Goal: Navigation & Orientation: Find specific page/section

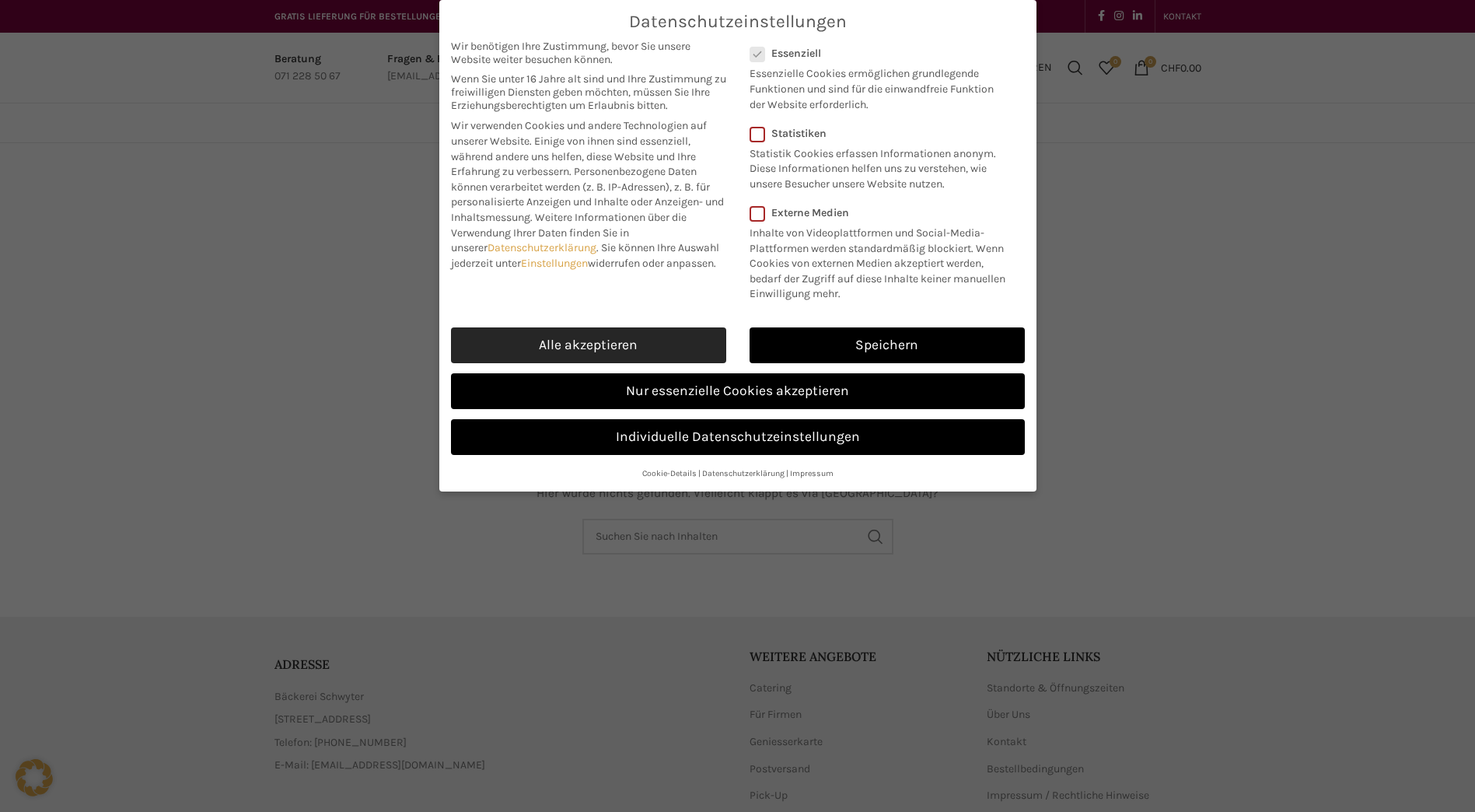
click at [546, 337] on link "Alle akzeptieren" at bounding box center [589, 344] width 276 height 36
checkbox input "true"
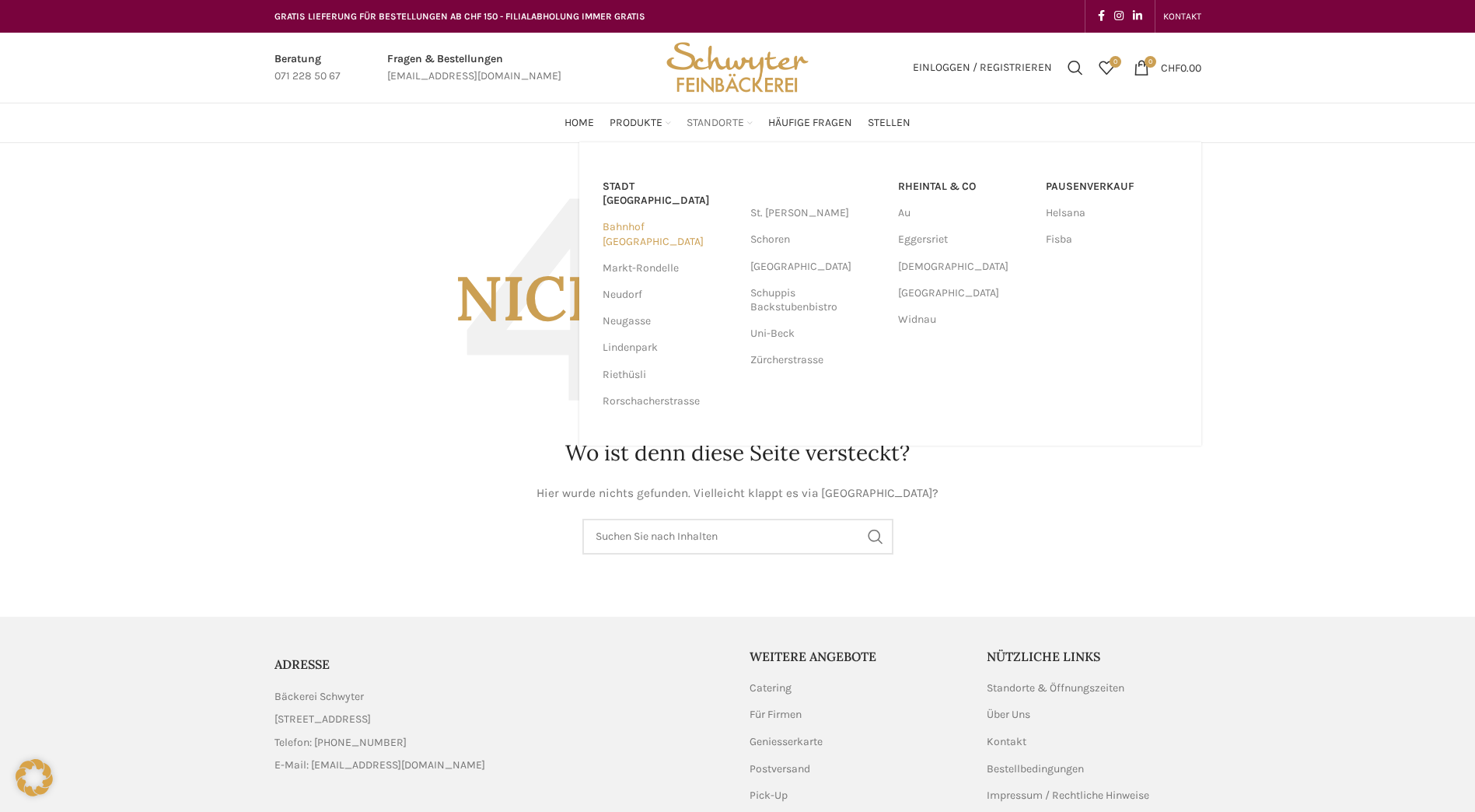
click at [681, 214] on link "Bahnhof [GEOGRAPHIC_DATA]" at bounding box center [669, 233] width 132 height 41
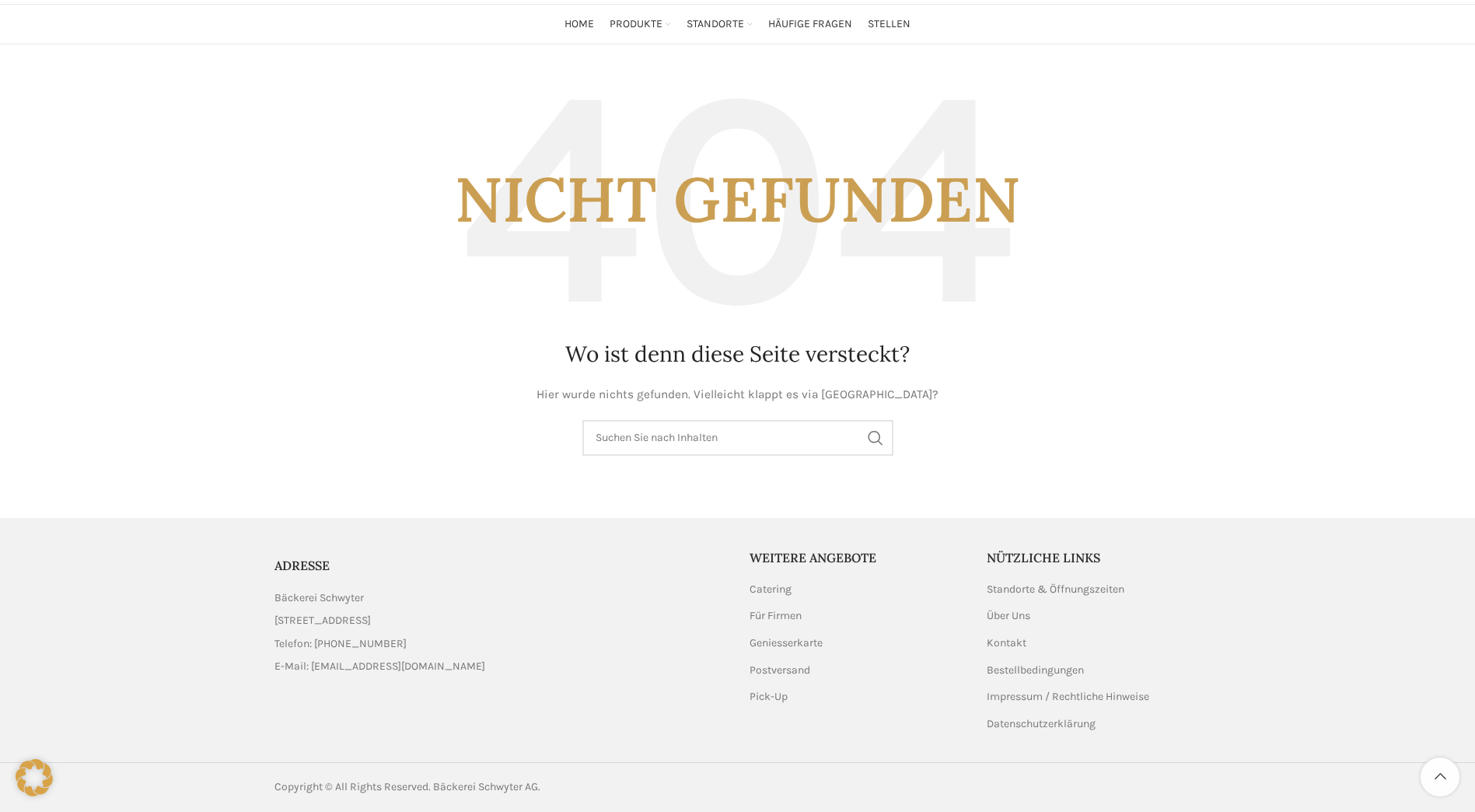
scroll to position [100, 0]
click at [1115, 586] on link "Standorte & Öffnungszeiten" at bounding box center [1056, 589] width 139 height 16
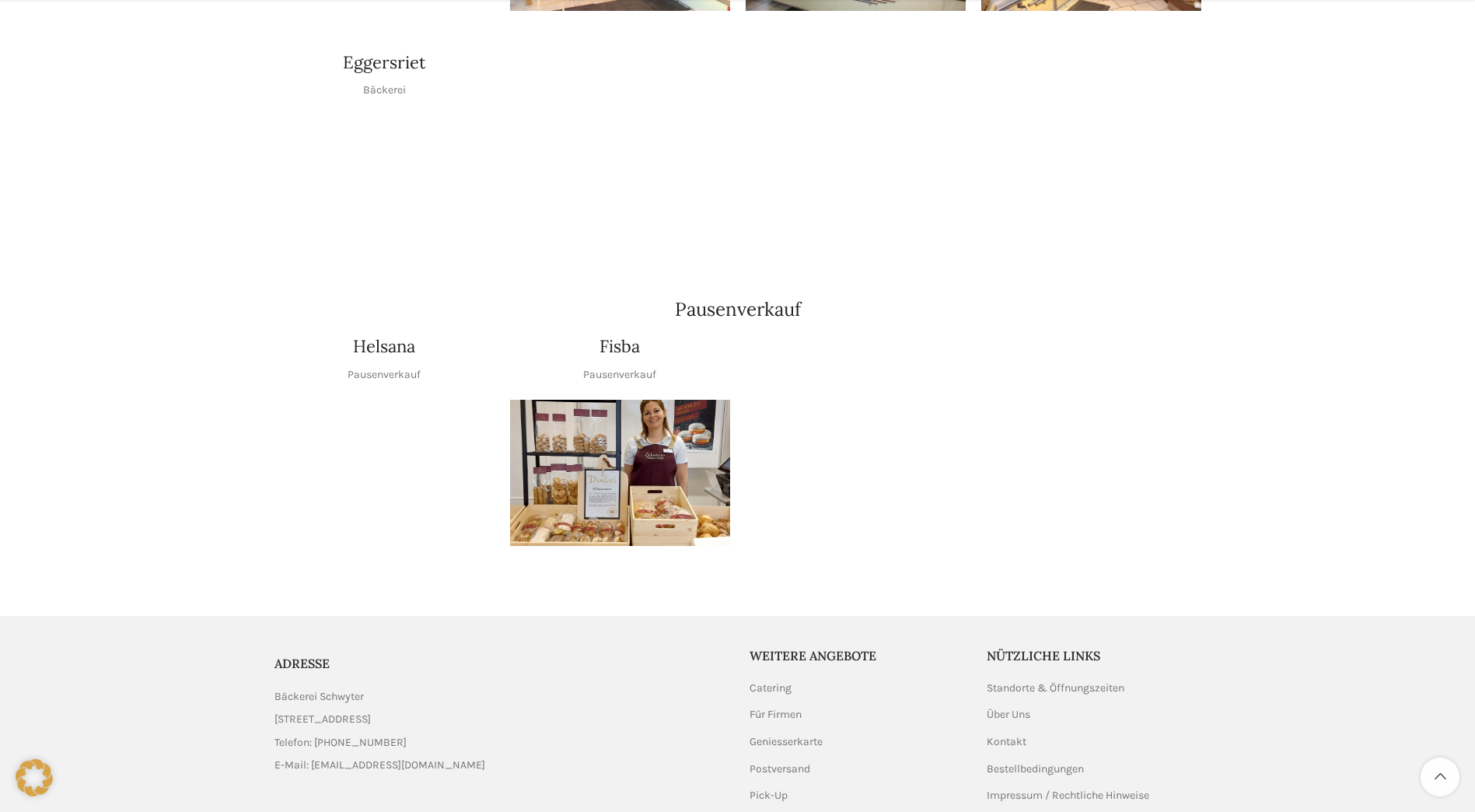
scroll to position [1711, 0]
